Goal: Information Seeking & Learning: Learn about a topic

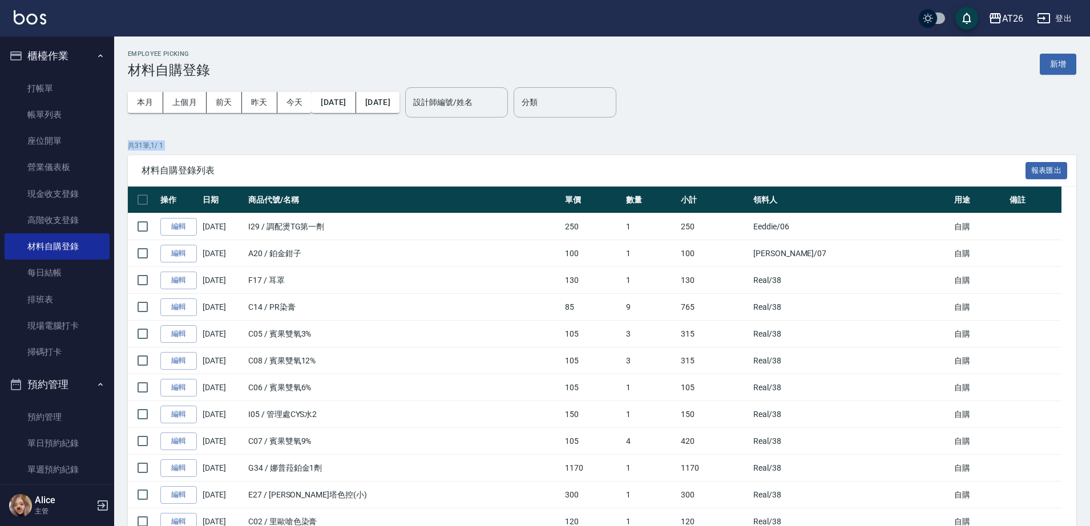
click at [257, 53] on div "Employee Picking 材料自購登錄 新增" at bounding box center [602, 64] width 948 height 28
click at [67, 111] on link "帳單列表" at bounding box center [57, 115] width 105 height 26
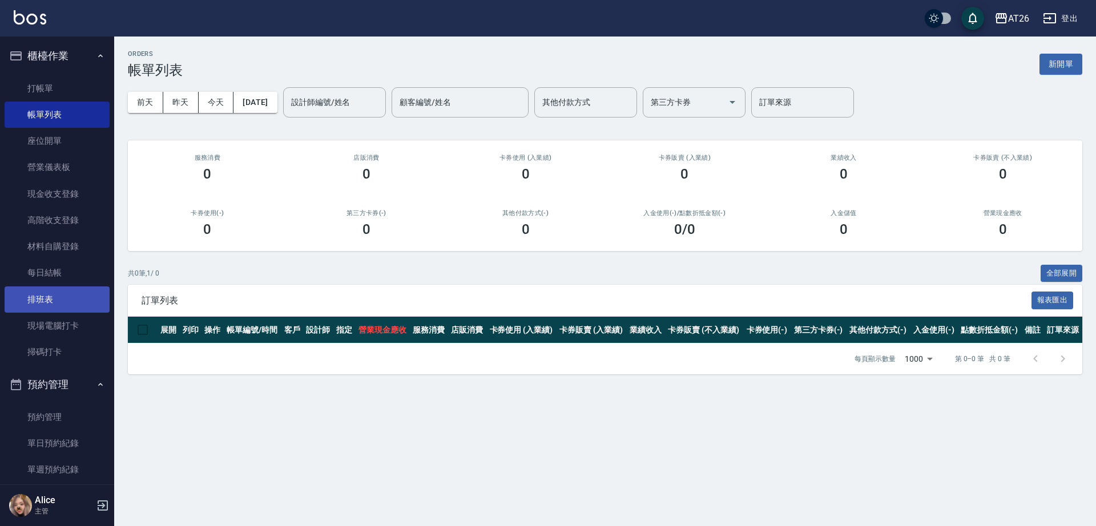
click at [79, 310] on link "排班表" at bounding box center [57, 299] width 105 height 26
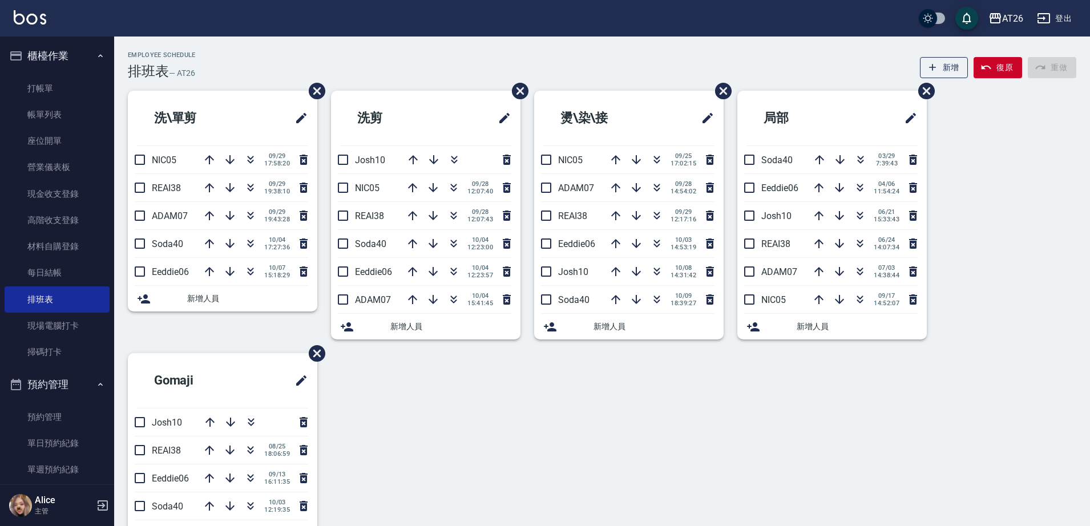
click at [248, 336] on div "洗\單剪 NIC05 [DATE] 17:58:20 REAI38 [DATE] 19:38:10 ADAM07 [DATE] 19:43:28 Soda40…" at bounding box center [215, 222] width 203 height 262
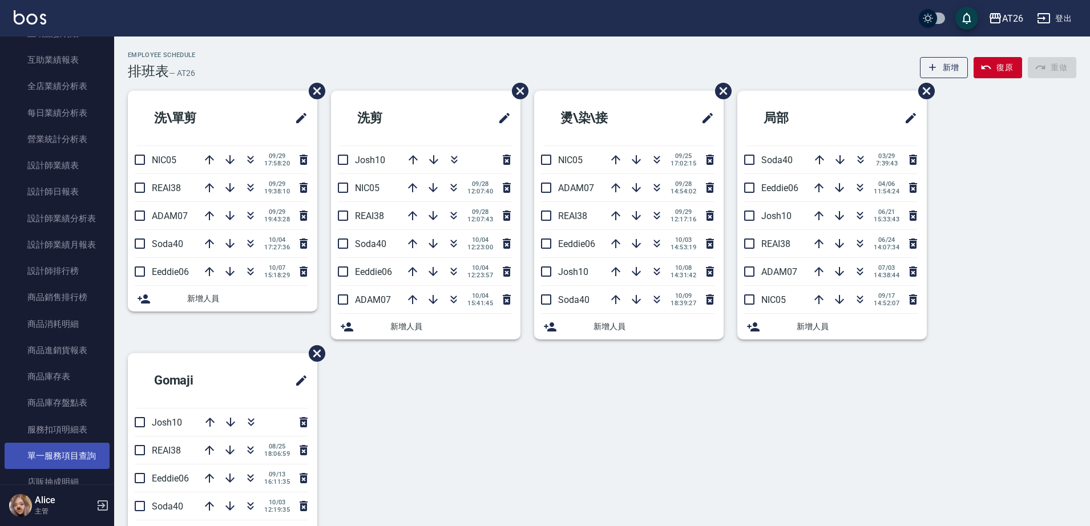
scroll to position [642, 0]
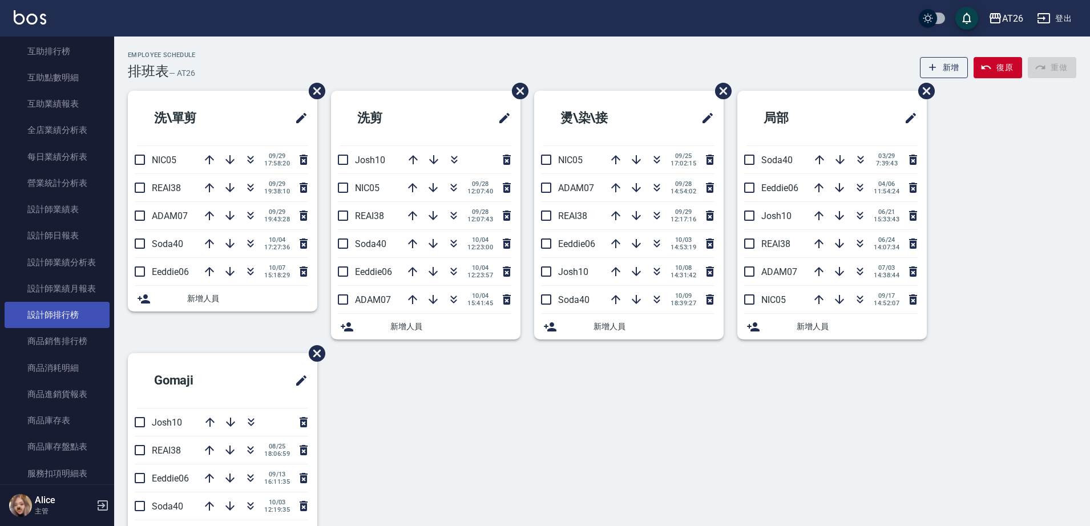
click at [80, 312] on link "設計師排行榜" at bounding box center [57, 315] width 105 height 26
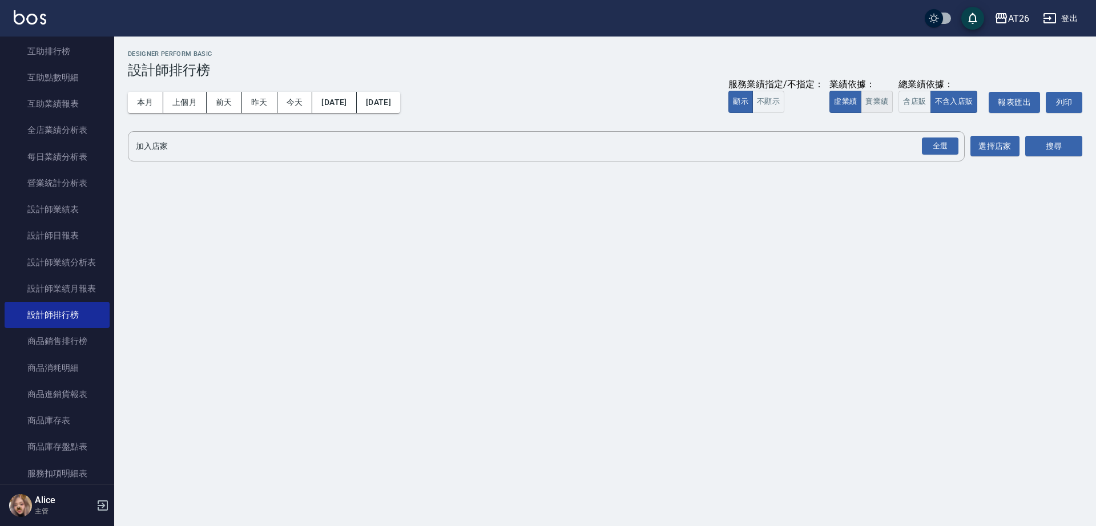
click at [880, 102] on button "實業績" at bounding box center [876, 102] width 32 height 22
click at [936, 139] on button "全選" at bounding box center [939, 146] width 41 height 22
drag, startPoint x: 936, startPoint y: 145, endPoint x: 975, endPoint y: 144, distance: 38.2
click at [940, 145] on div "全選" at bounding box center [940, 147] width 37 height 18
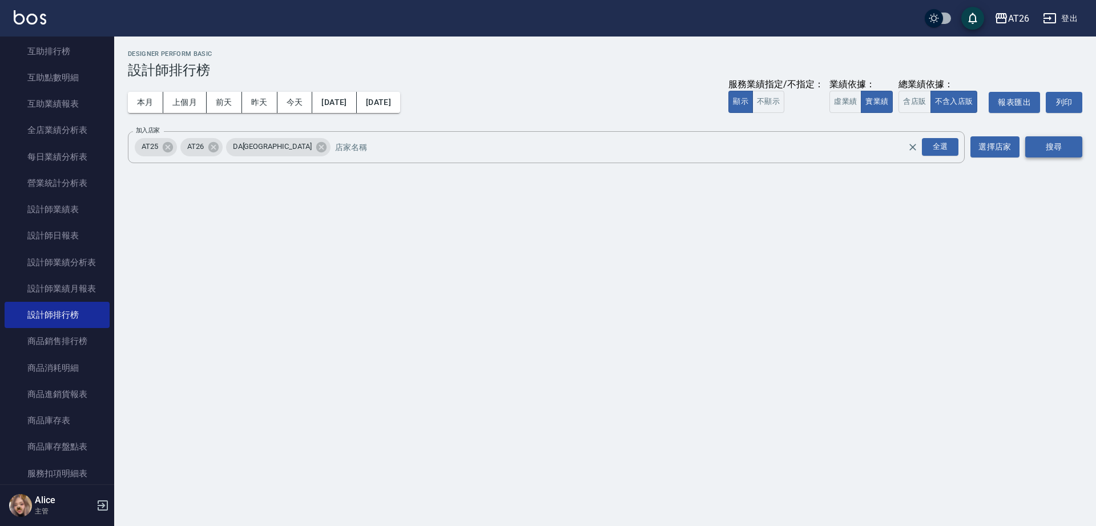
click at [1036, 151] on button "搜尋" at bounding box center [1053, 146] width 57 height 21
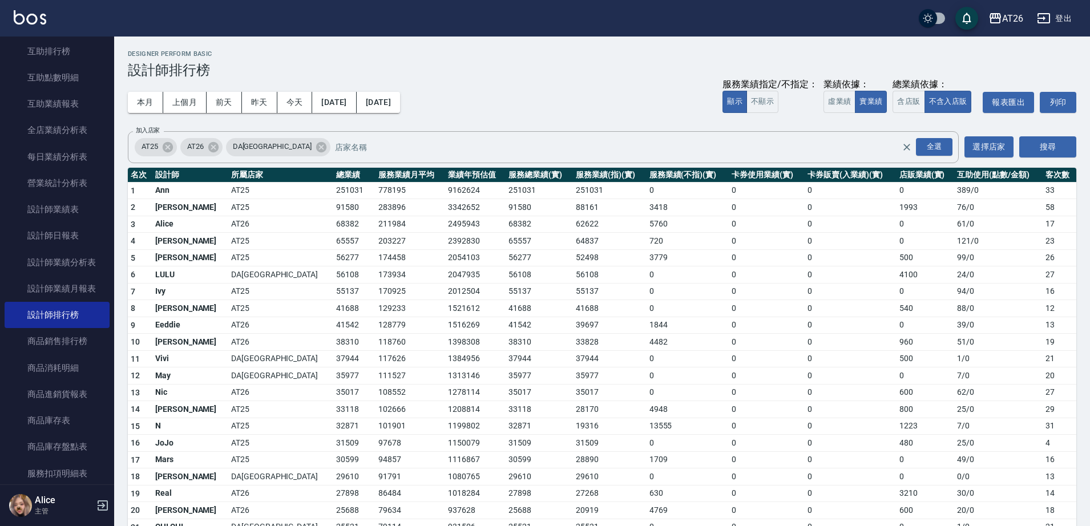
click at [618, 90] on div "本月 上個月 [DATE] [DATE] [DATE] [DATE] [DATE] 服務業績指定/不指定： 顯示 不顯示 業績依據： 虛業績 實業績 總業績依…" at bounding box center [602, 102] width 948 height 49
click at [616, 80] on div "本月 上個月 [DATE] [DATE] [DATE] [DATE] [DATE] 服務業績指定/不指定： 顯示 不顯示 業績依據： 虛業績 實業績 總業績依…" at bounding box center [602, 102] width 948 height 49
click at [472, 115] on div "本月 上個月 [DATE] [DATE] [DATE] [DATE] [DATE] 服務業績指定/不指定： 顯示 不顯示 業績依據： 虛業績 實業績 總業績依…" at bounding box center [602, 102] width 948 height 49
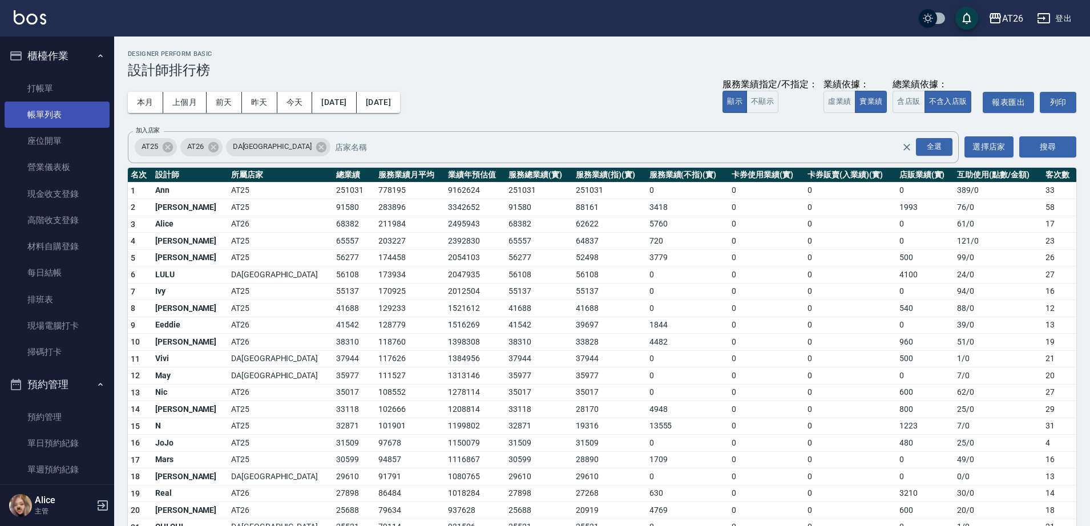
click at [59, 115] on link "帳單列表" at bounding box center [57, 115] width 105 height 26
